Goal: Information Seeking & Learning: Check status

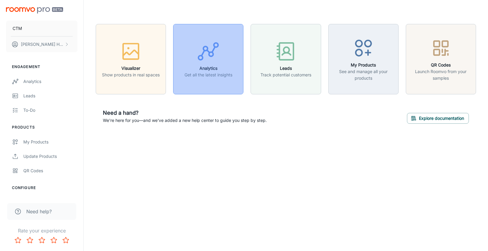
click at [201, 69] on h6 "Analytics" at bounding box center [209, 68] width 48 height 7
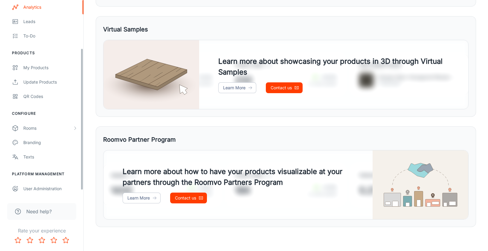
scroll to position [60, 0]
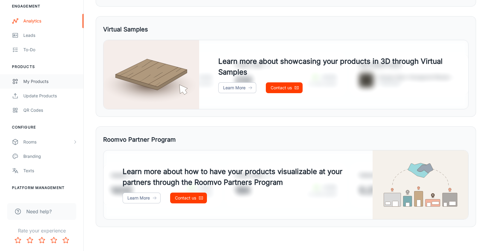
click at [55, 83] on div "My Products" at bounding box center [50, 81] width 54 height 7
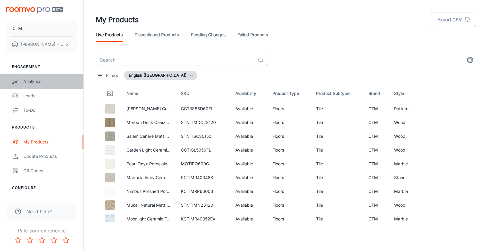
click at [43, 80] on div "Analytics" at bounding box center [50, 81] width 54 height 7
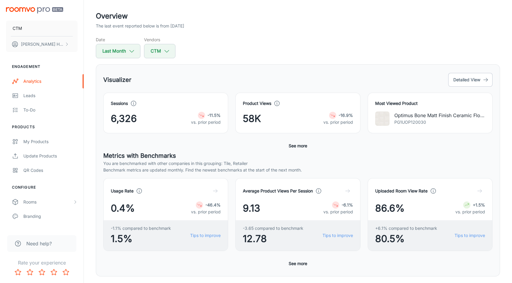
scroll to position [29, 0]
click at [457, 81] on button "Detailed View" at bounding box center [470, 79] width 44 height 14
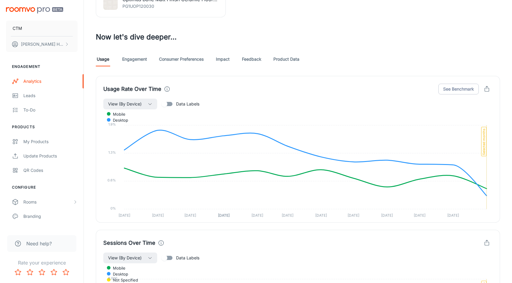
scroll to position [317, 0]
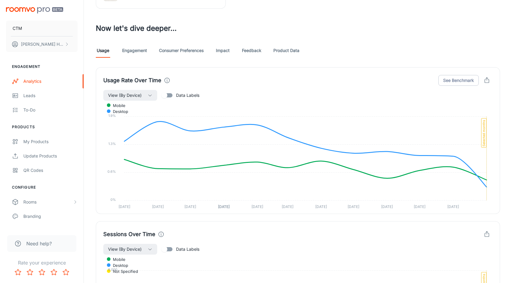
click at [248, 51] on link "Feedback" at bounding box center [251, 50] width 19 height 14
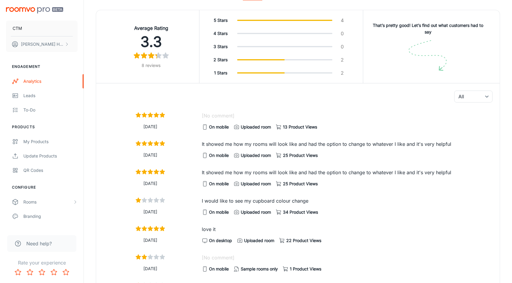
scroll to position [473, 0]
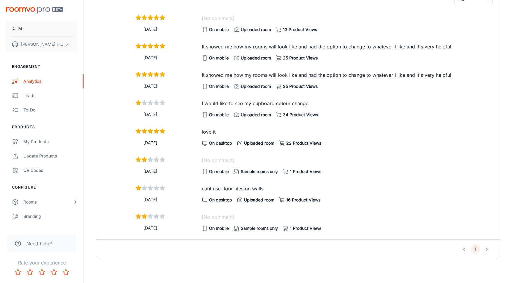
click at [487, 249] on li "pagination navigation" at bounding box center [486, 250] width 11 height 10
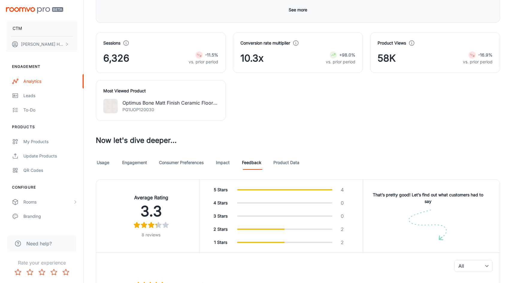
scroll to position [344, 0]
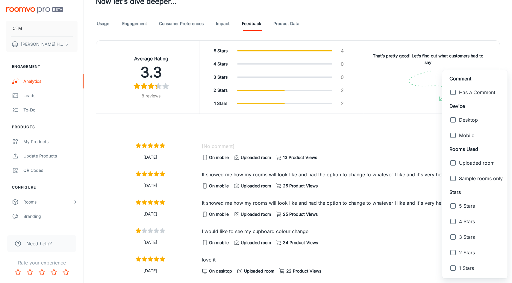
click at [397, 132] on div at bounding box center [256, 141] width 512 height 283
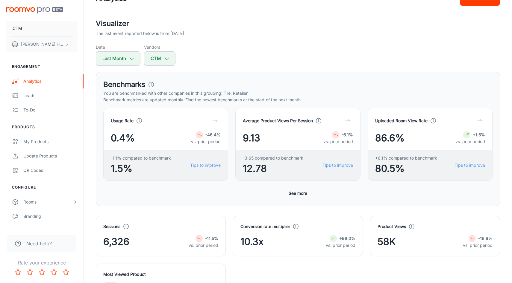
scroll to position [0, 0]
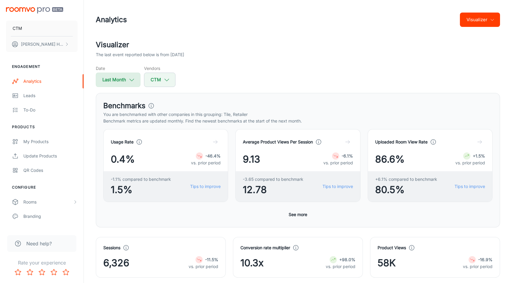
click at [126, 80] on button "Last Month" at bounding box center [118, 80] width 45 height 14
select select "8"
select select "2025"
select select "8"
select select "2025"
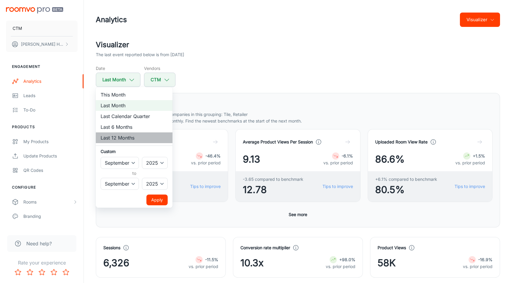
click at [139, 139] on li "Last 12 Months" at bounding box center [134, 138] width 77 height 11
select select "9"
select select "2024"
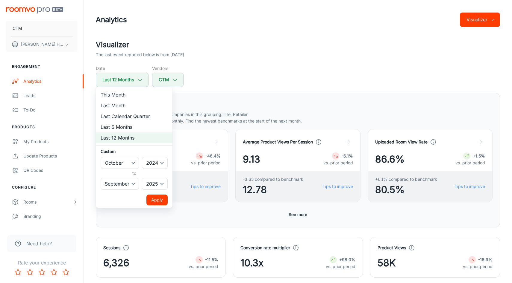
click at [161, 198] on button "Apply" at bounding box center [156, 200] width 21 height 11
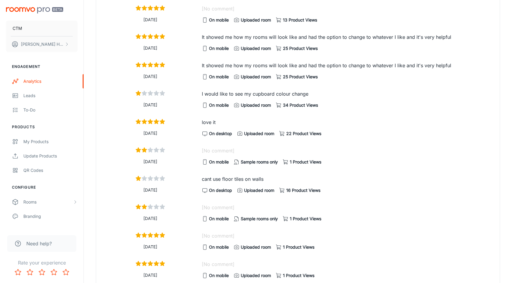
scroll to position [530, 0]
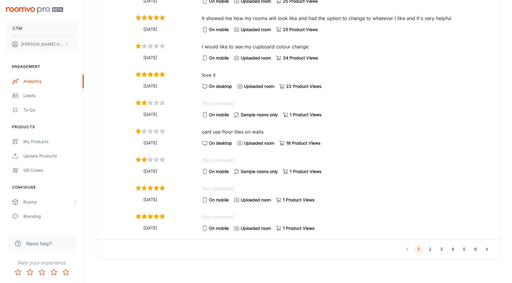
click at [431, 250] on button "2" at bounding box center [430, 250] width 10 height 10
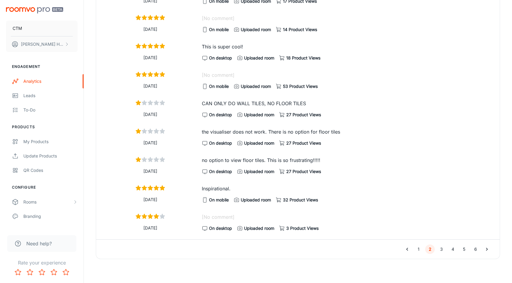
scroll to position [522, 0]
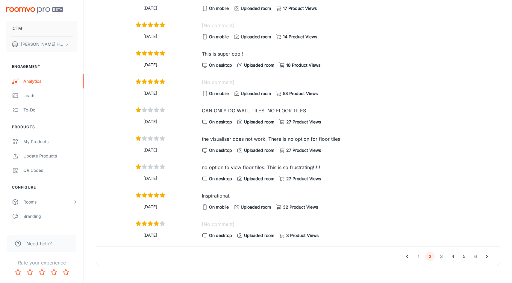
click at [415, 250] on button "1" at bounding box center [418, 257] width 10 height 10
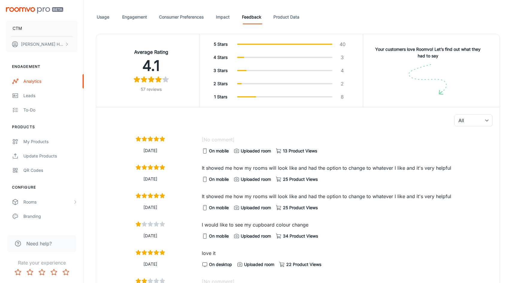
scroll to position [0, 0]
